Goal: Task Accomplishment & Management: Manage account settings

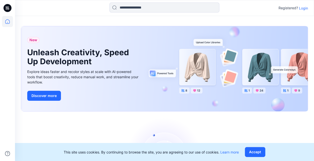
click at [307, 9] on p "Login" at bounding box center [303, 8] width 9 height 5
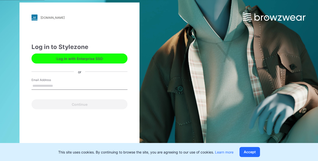
drag, startPoint x: 65, startPoint y: 87, endPoint x: 68, endPoint y: 86, distance: 3.7
click at [65, 87] on input "Email Address" at bounding box center [80, 86] width 96 height 8
type input "**********"
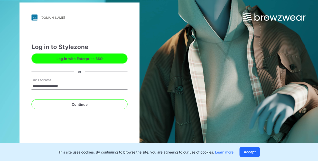
click at [94, 58] on button "Log in with Enterprise SSO" at bounding box center [80, 59] width 96 height 10
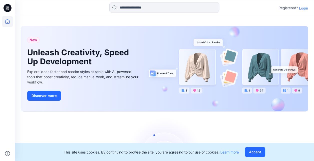
click at [303, 6] on p "Login" at bounding box center [303, 8] width 9 height 5
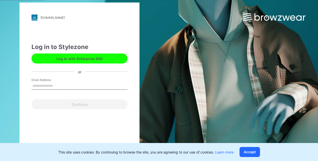
click at [99, 59] on button "Log in with Enterprise SSO" at bounding box center [80, 59] width 96 height 10
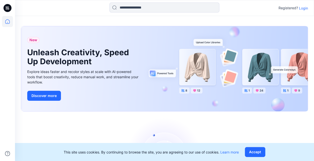
click at [303, 6] on p "Login" at bounding box center [303, 8] width 9 height 5
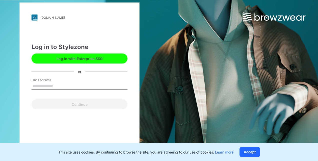
click at [93, 62] on button "Log in with Enterprise SSO" at bounding box center [80, 59] width 96 height 10
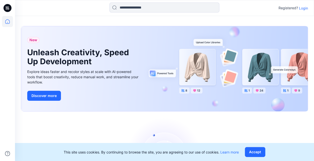
click at [304, 7] on p "Login" at bounding box center [303, 8] width 9 height 5
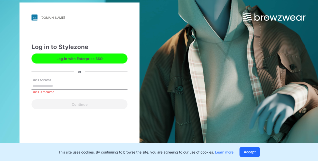
click at [83, 63] on button "Log in with Enterprise SSO" at bounding box center [80, 59] width 96 height 10
click at [112, 59] on button "Log in with Enterprise SSO" at bounding box center [80, 59] width 96 height 10
